Goal: Find specific page/section: Find specific page/section

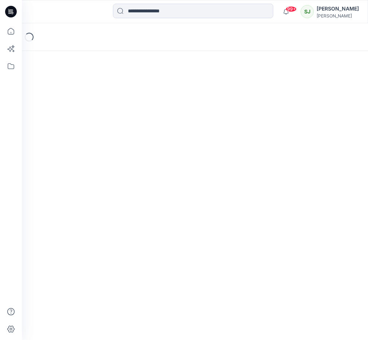
click at [324, 11] on div "[PERSON_NAME]" at bounding box center [337, 8] width 42 height 9
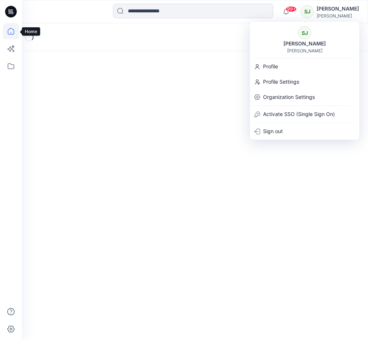
click at [9, 27] on icon at bounding box center [11, 31] width 16 height 16
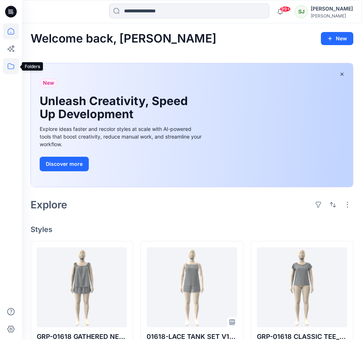
click at [11, 63] on icon at bounding box center [11, 66] width 16 height 16
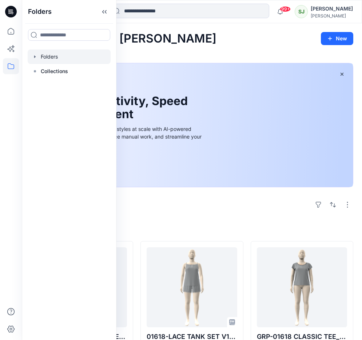
click at [49, 56] on div at bounding box center [69, 56] width 83 height 15
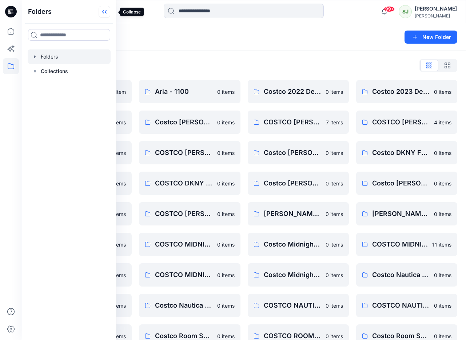
click at [110, 12] on icon at bounding box center [105, 12] width 12 height 12
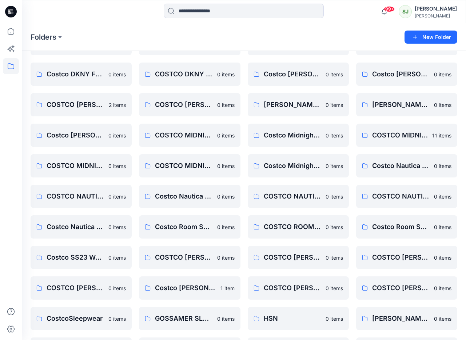
scroll to position [169, 0]
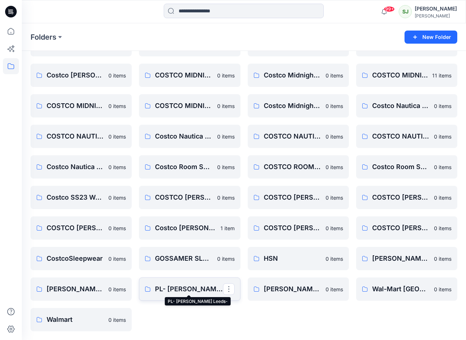
click at [193, 285] on p "PL- [PERSON_NAME] Leeds-" at bounding box center [189, 289] width 68 height 10
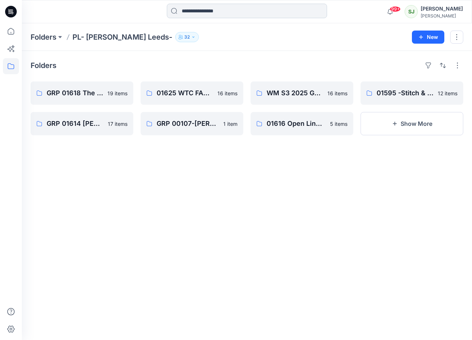
click at [190, 14] on input at bounding box center [247, 11] width 160 height 15
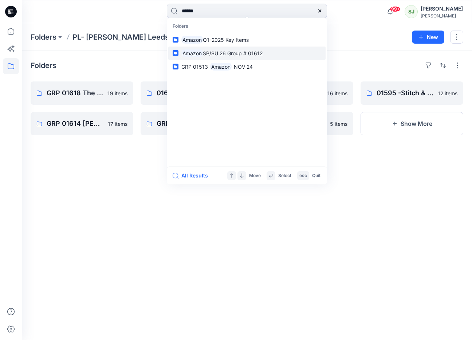
type input "******"
click at [221, 52] on span "SP/SU 26 Group # 01612" at bounding box center [233, 53] width 60 height 6
